Goal: Navigation & Orientation: Find specific page/section

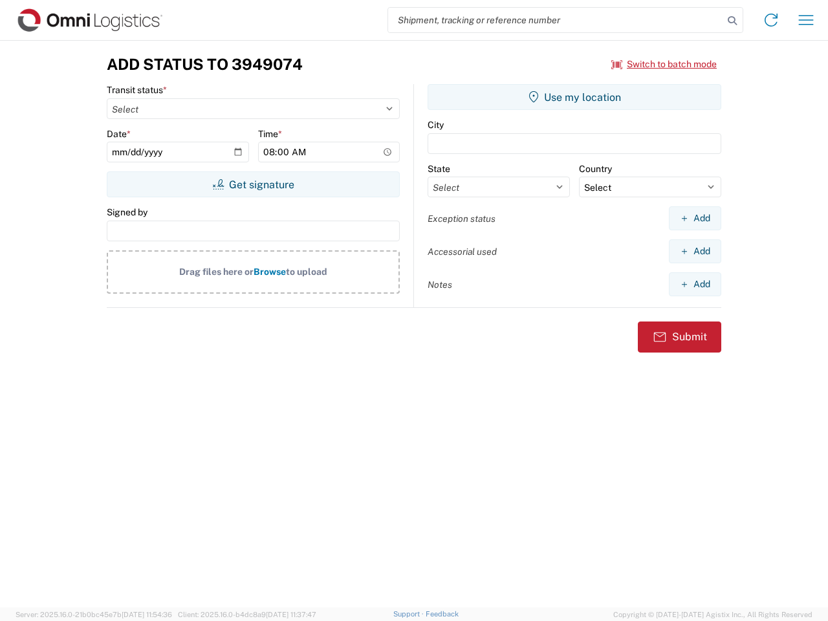
click at [556, 20] on input "search" at bounding box center [555, 20] width 335 height 25
click at [733, 21] on icon at bounding box center [733, 21] width 18 height 18
click at [771, 20] on icon at bounding box center [771, 20] width 21 height 21
click at [806, 20] on icon "button" at bounding box center [806, 20] width 15 height 10
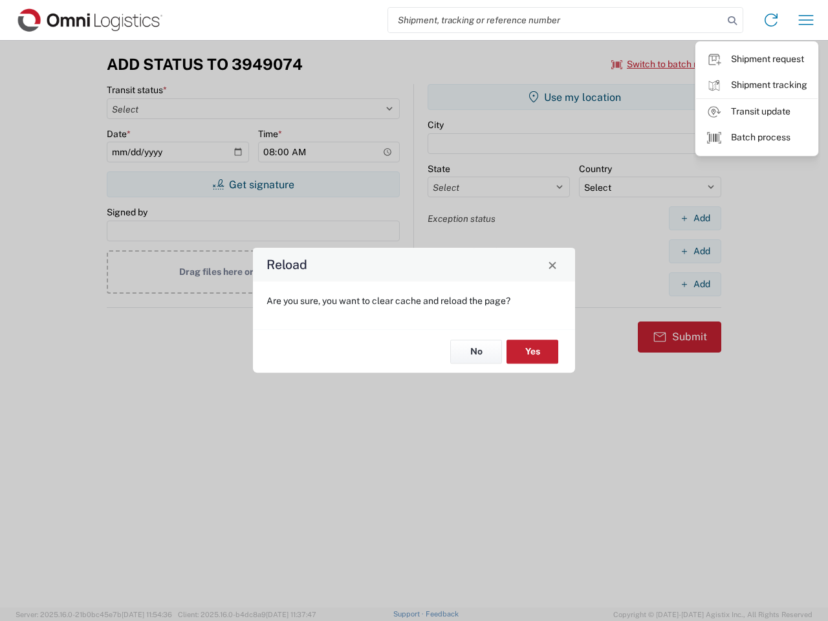
click at [253, 184] on div "Reload Are you sure, you want to clear cache and reload the page? No Yes" at bounding box center [414, 310] width 828 height 621
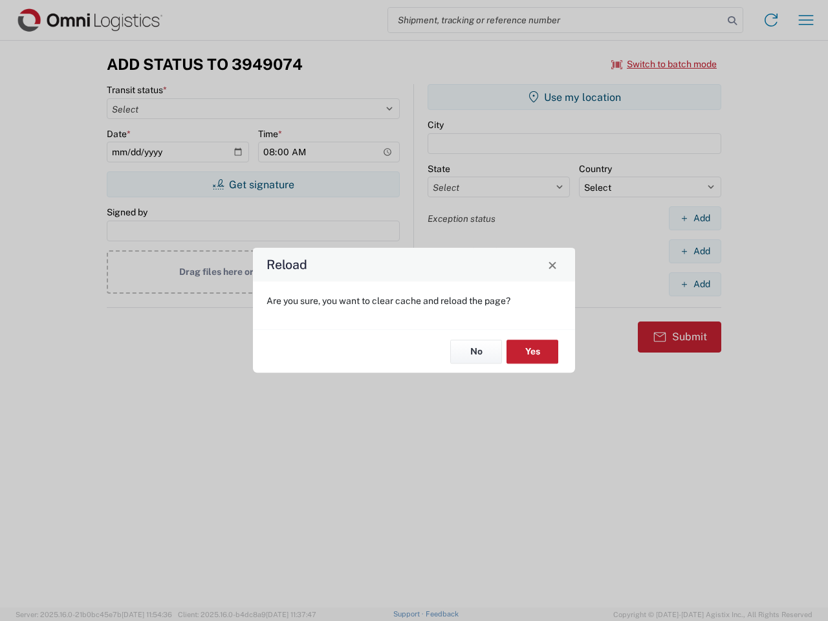
click at [575, 97] on div "Reload Are you sure, you want to clear cache and reload the page? No Yes" at bounding box center [414, 310] width 828 height 621
click at [695, 218] on div "Reload Are you sure, you want to clear cache and reload the page? No Yes" at bounding box center [414, 310] width 828 height 621
click at [695, 251] on div "Reload Are you sure, you want to clear cache and reload the page? No Yes" at bounding box center [414, 310] width 828 height 621
click at [695, 284] on div "Reload Are you sure, you want to clear cache and reload the page? No Yes" at bounding box center [414, 310] width 828 height 621
